Goal: Find specific page/section: Find specific page/section

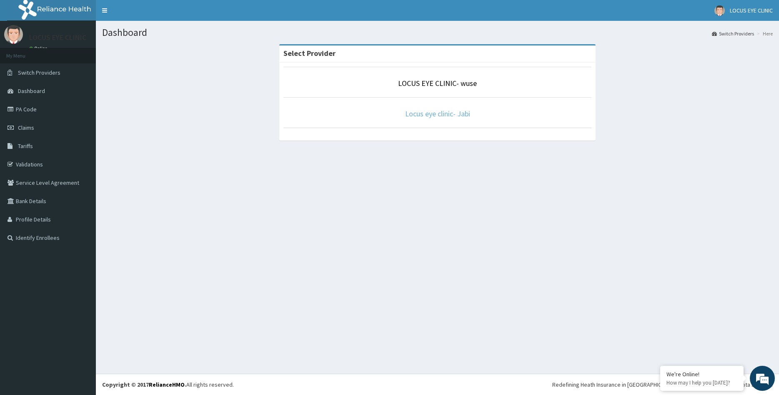
click at [464, 114] on link "Locus eye clinic- Jabi" at bounding box center [437, 114] width 65 height 10
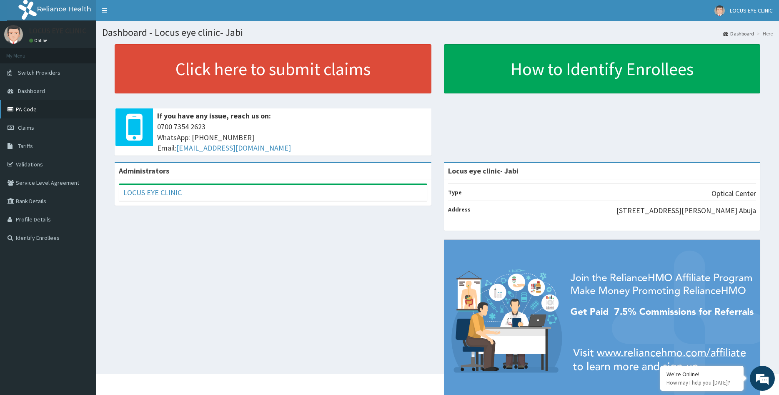
click at [33, 108] on link "PA Code" at bounding box center [48, 109] width 96 height 18
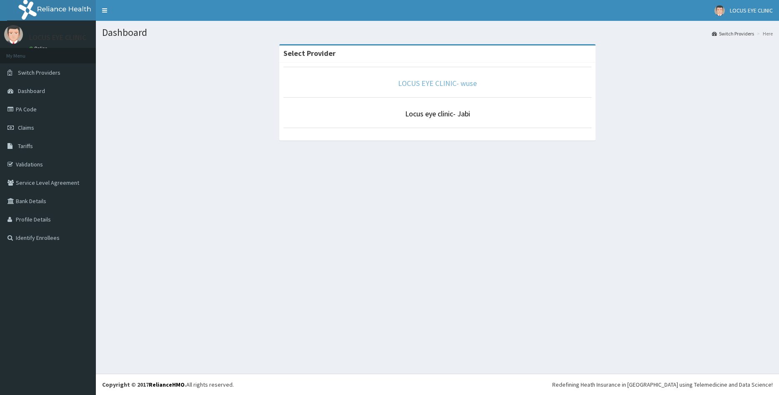
click at [463, 83] on link "LOCUS EYE CLINIC- wuse" at bounding box center [437, 83] width 79 height 10
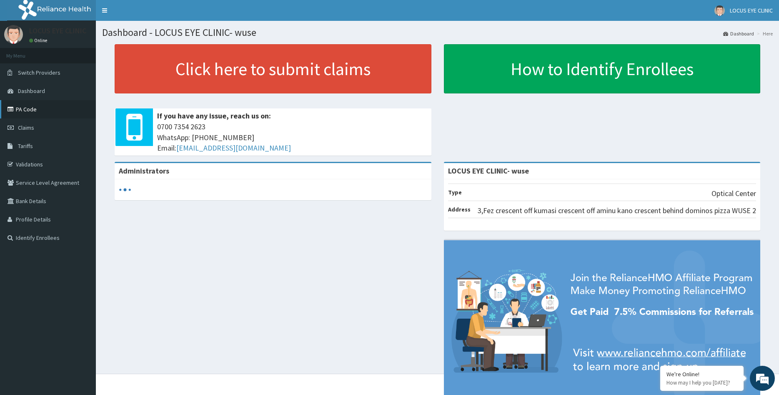
click at [43, 110] on link "PA Code" at bounding box center [48, 109] width 96 height 18
